Goal: Information Seeking & Learning: Learn about a topic

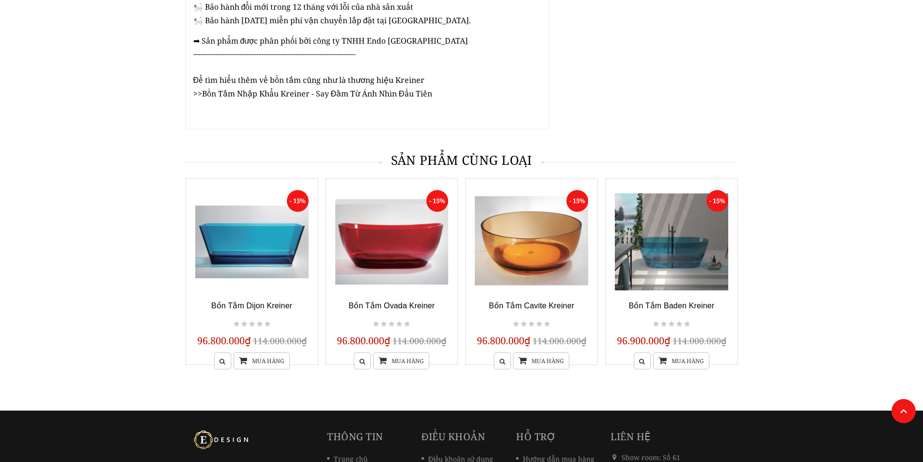
scroll to position [1357, 0]
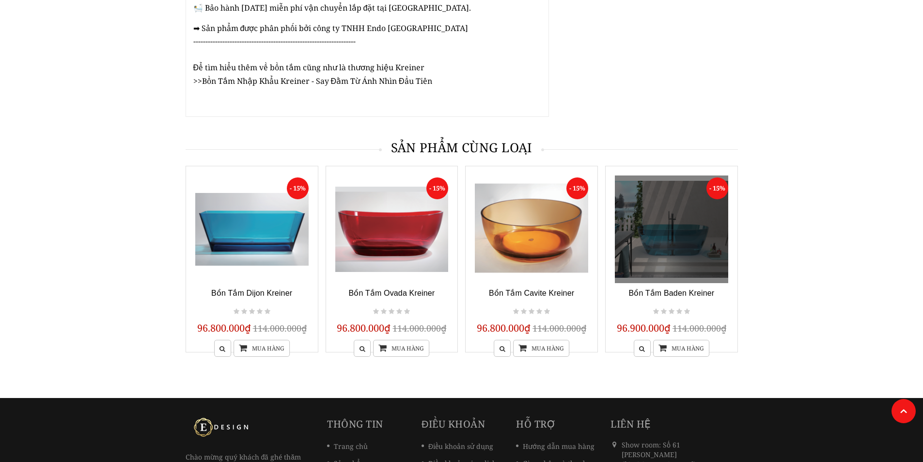
click at [685, 240] on link at bounding box center [671, 229] width 113 height 108
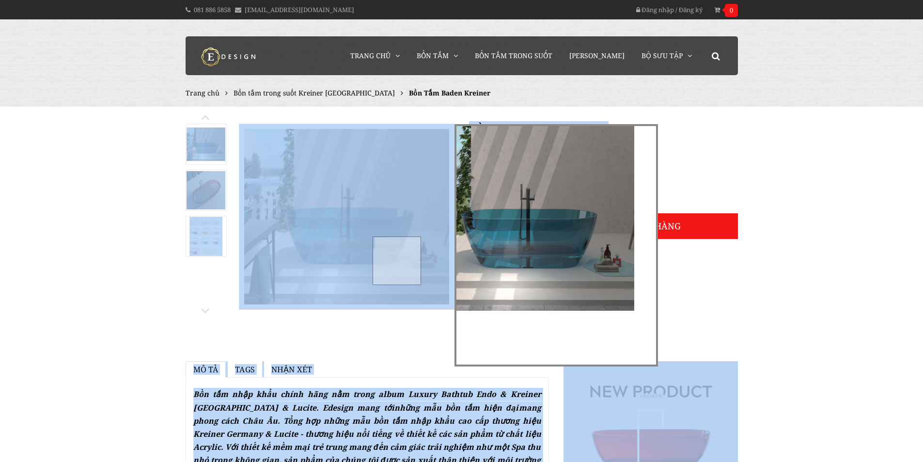
drag, startPoint x: 232, startPoint y: 118, endPoint x: 380, endPoint y: 233, distance: 187.9
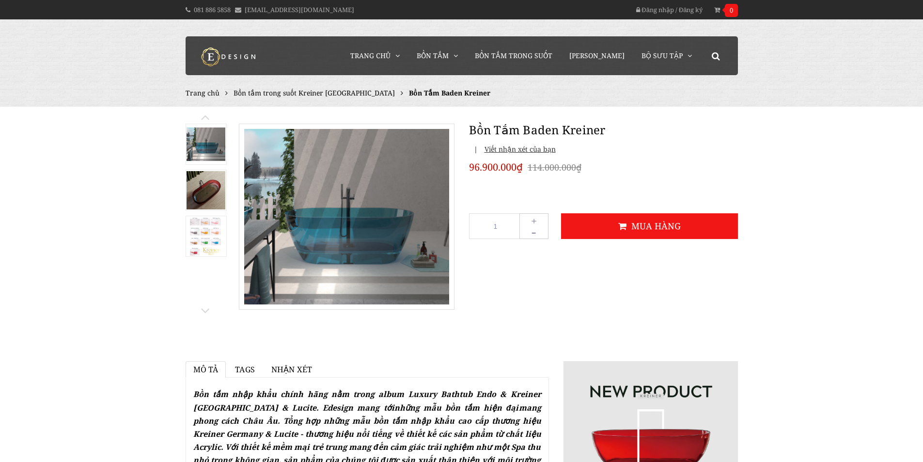
click at [363, 329] on div "prev next" at bounding box center [320, 221] width 284 height 221
